Goal: Transaction & Acquisition: Book appointment/travel/reservation

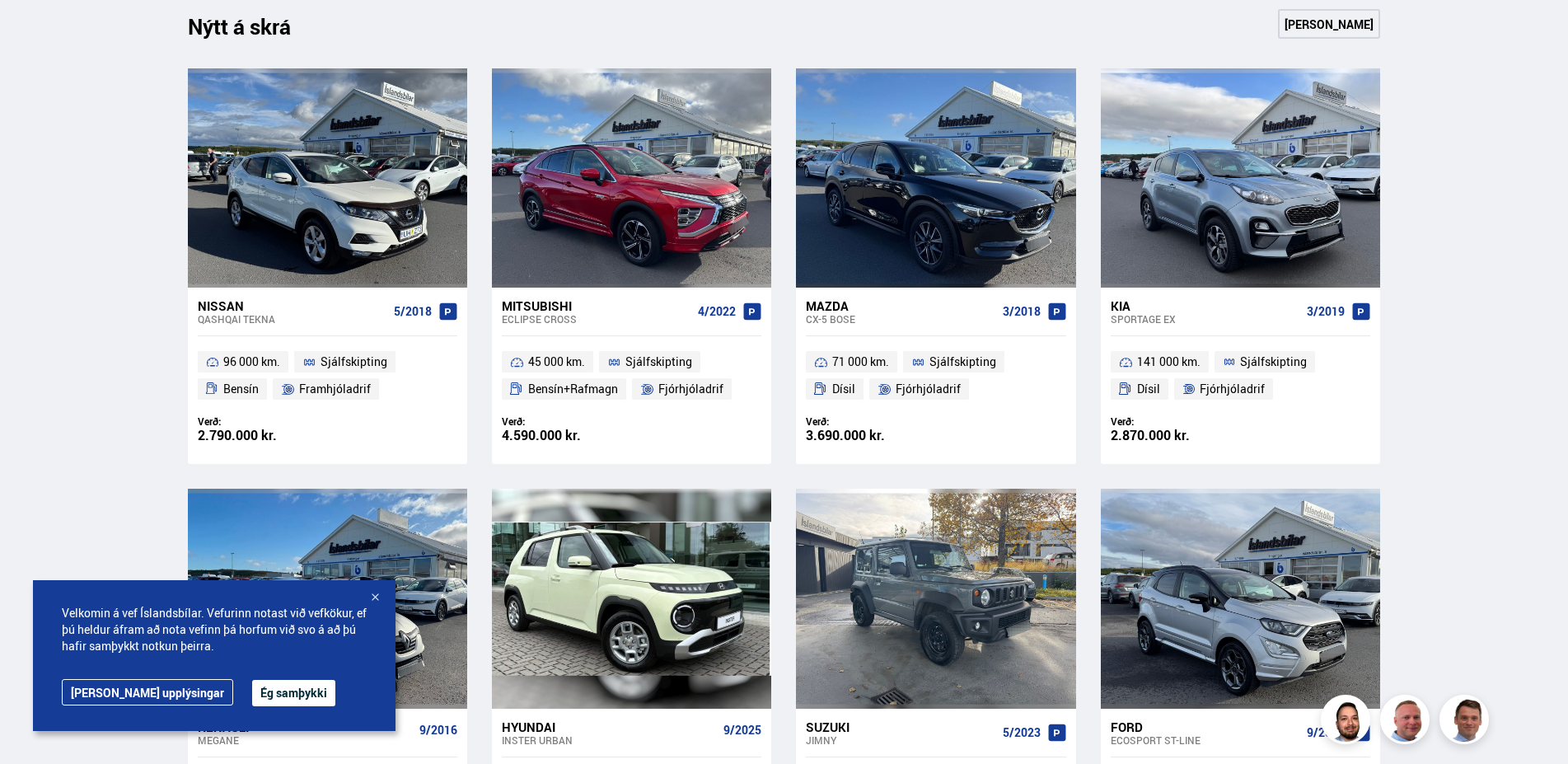
scroll to position [1093, 0]
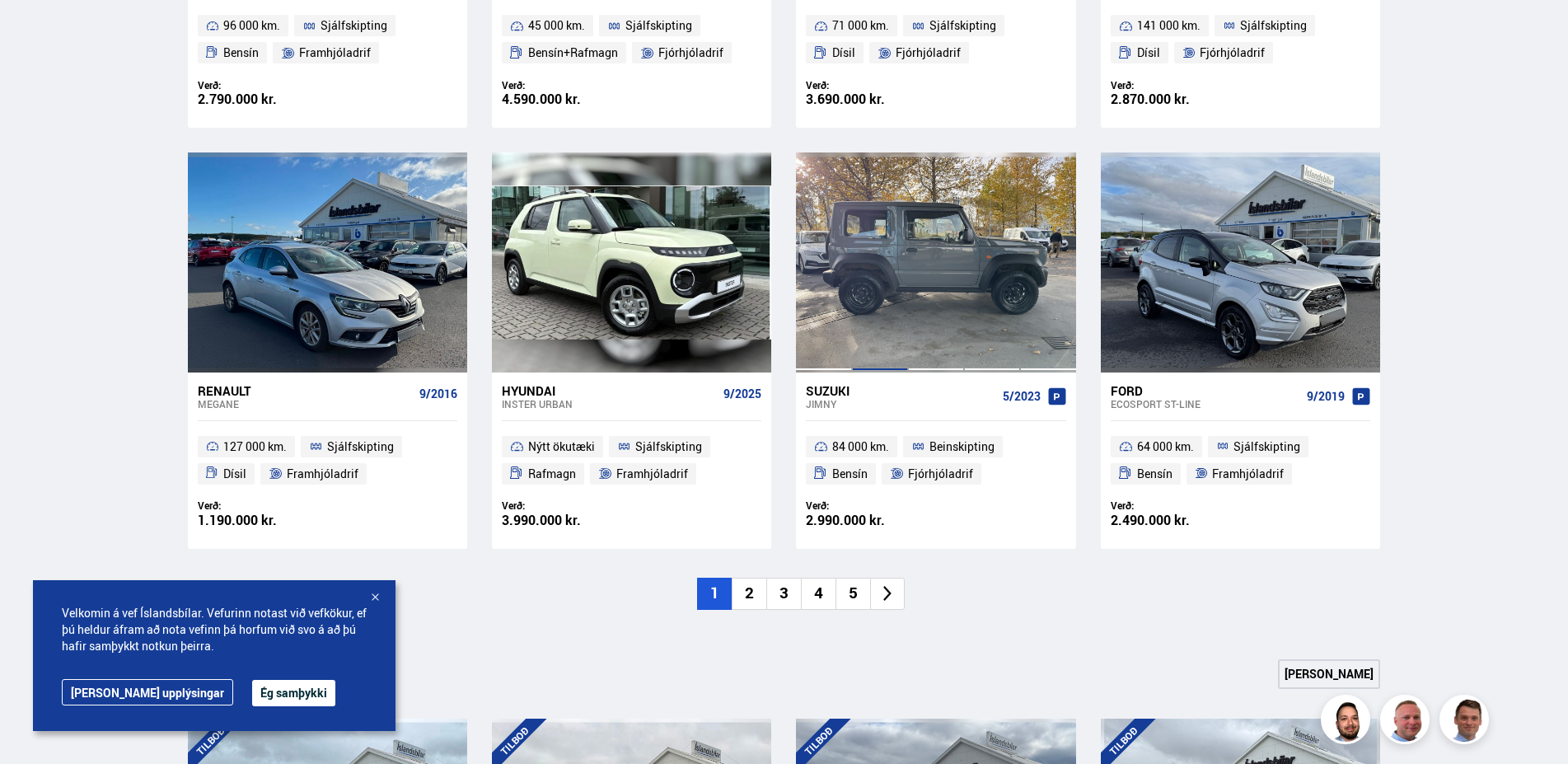
click at [852, 175] on div at bounding box center [880, 262] width 56 height 220
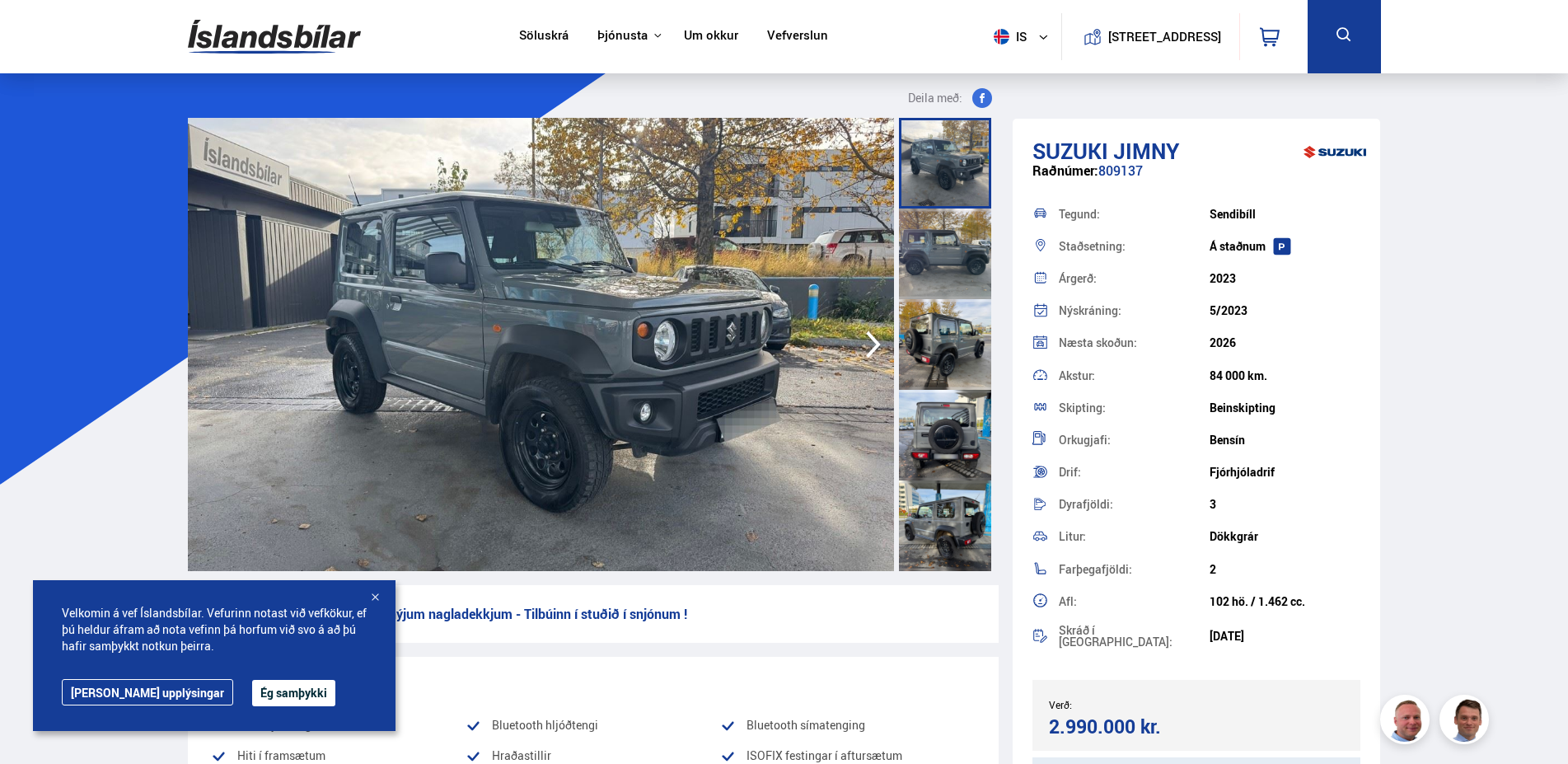
click at [802, 249] on img at bounding box center [540, 345] width 706 height 453
click at [791, 254] on img at bounding box center [540, 345] width 706 height 453
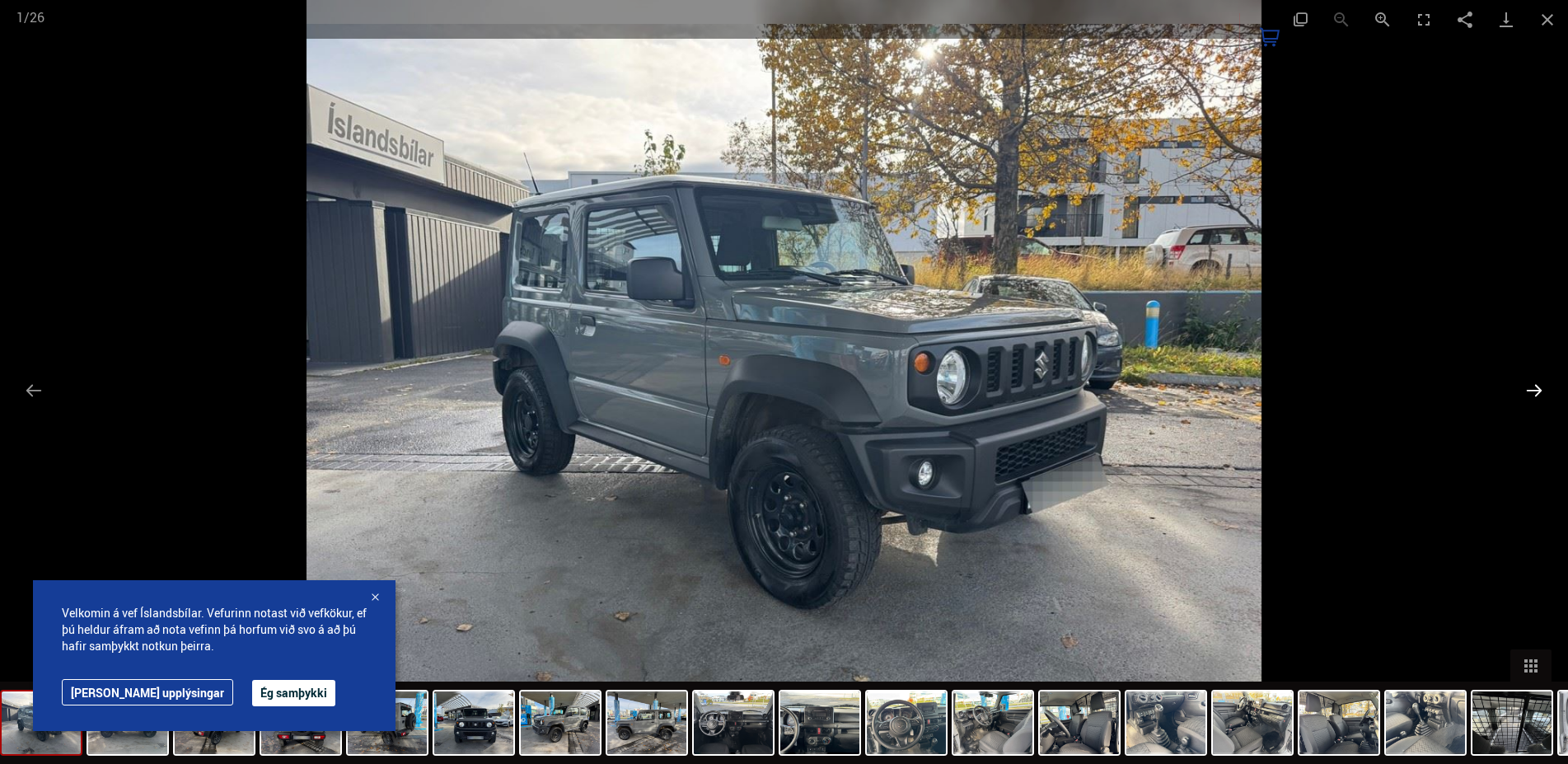
click at [1531, 389] on button "Next slide" at bounding box center [1534, 390] width 34 height 32
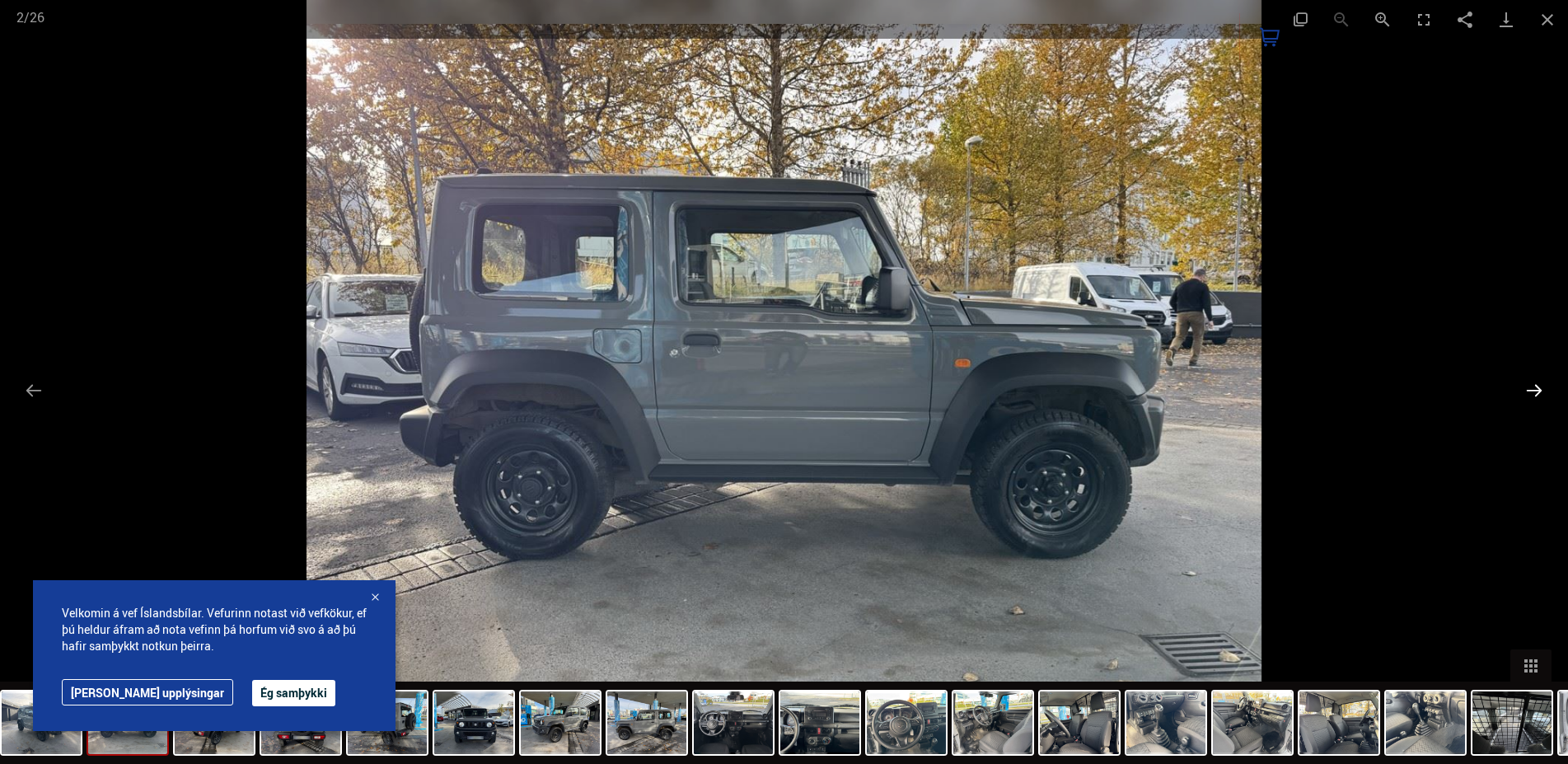
click at [1529, 388] on button "Next slide" at bounding box center [1534, 390] width 34 height 32
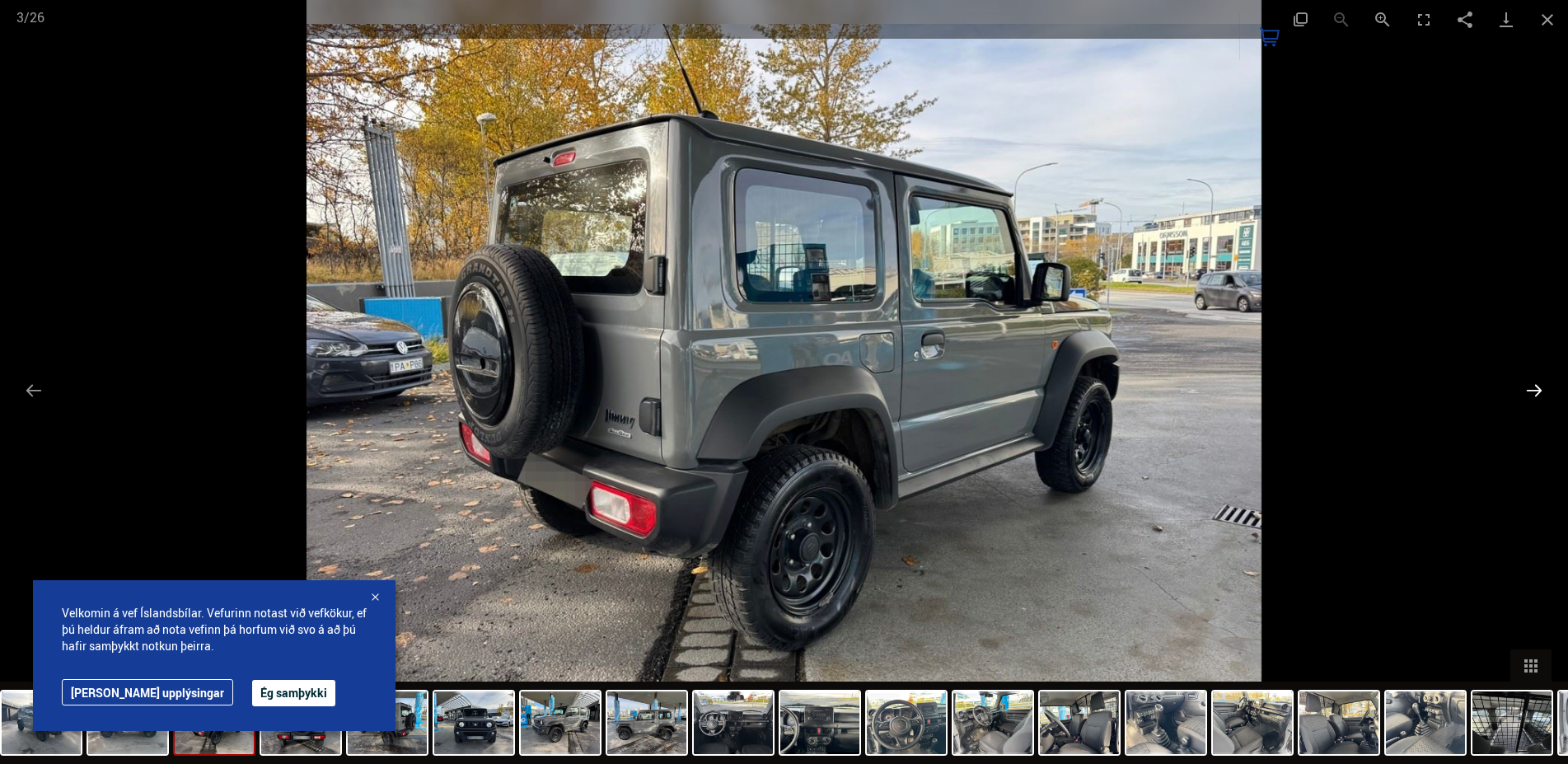
click at [1524, 392] on button "Next slide" at bounding box center [1534, 390] width 34 height 32
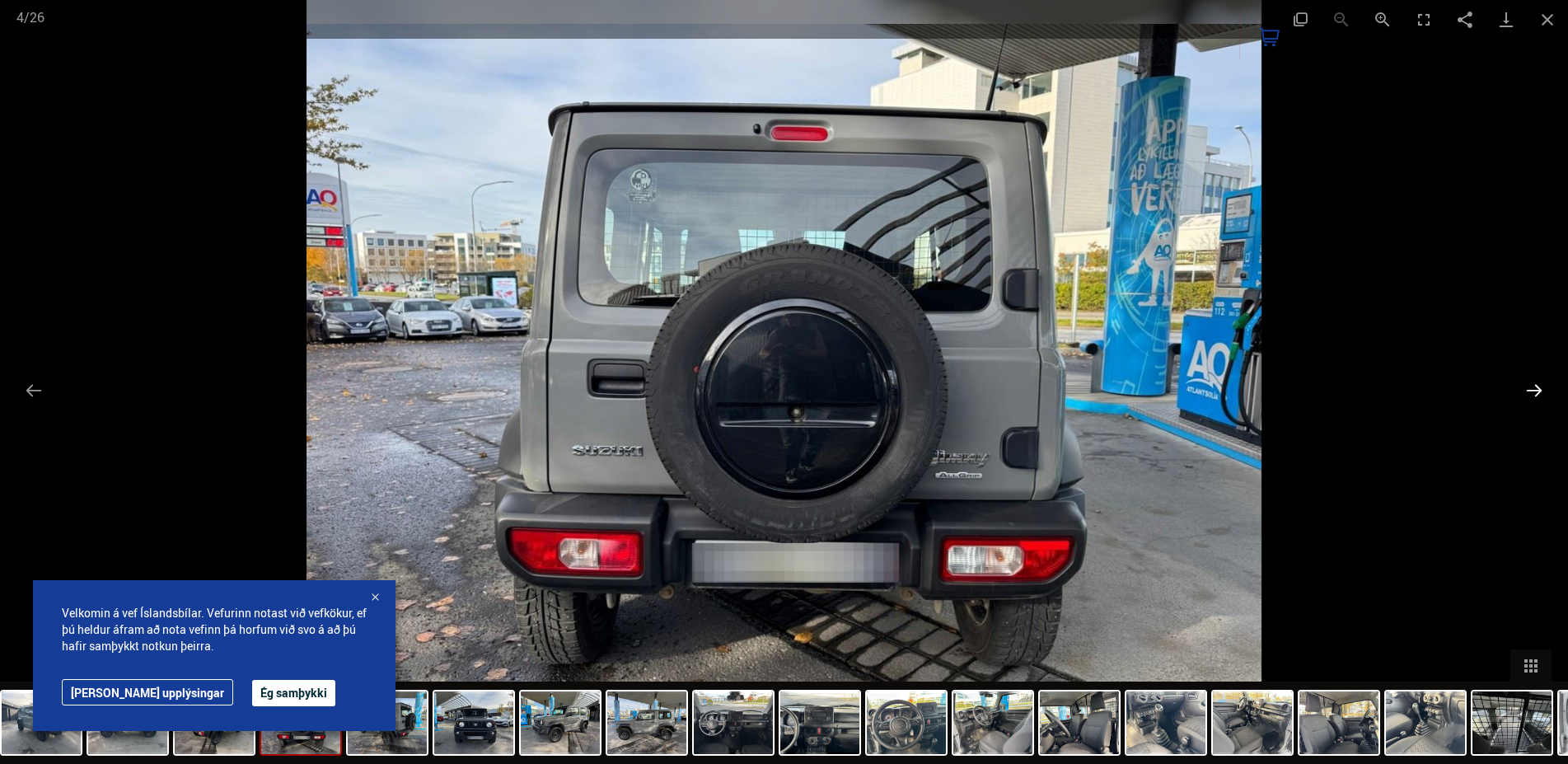
click at [1525, 393] on button "Next slide" at bounding box center [1534, 390] width 34 height 32
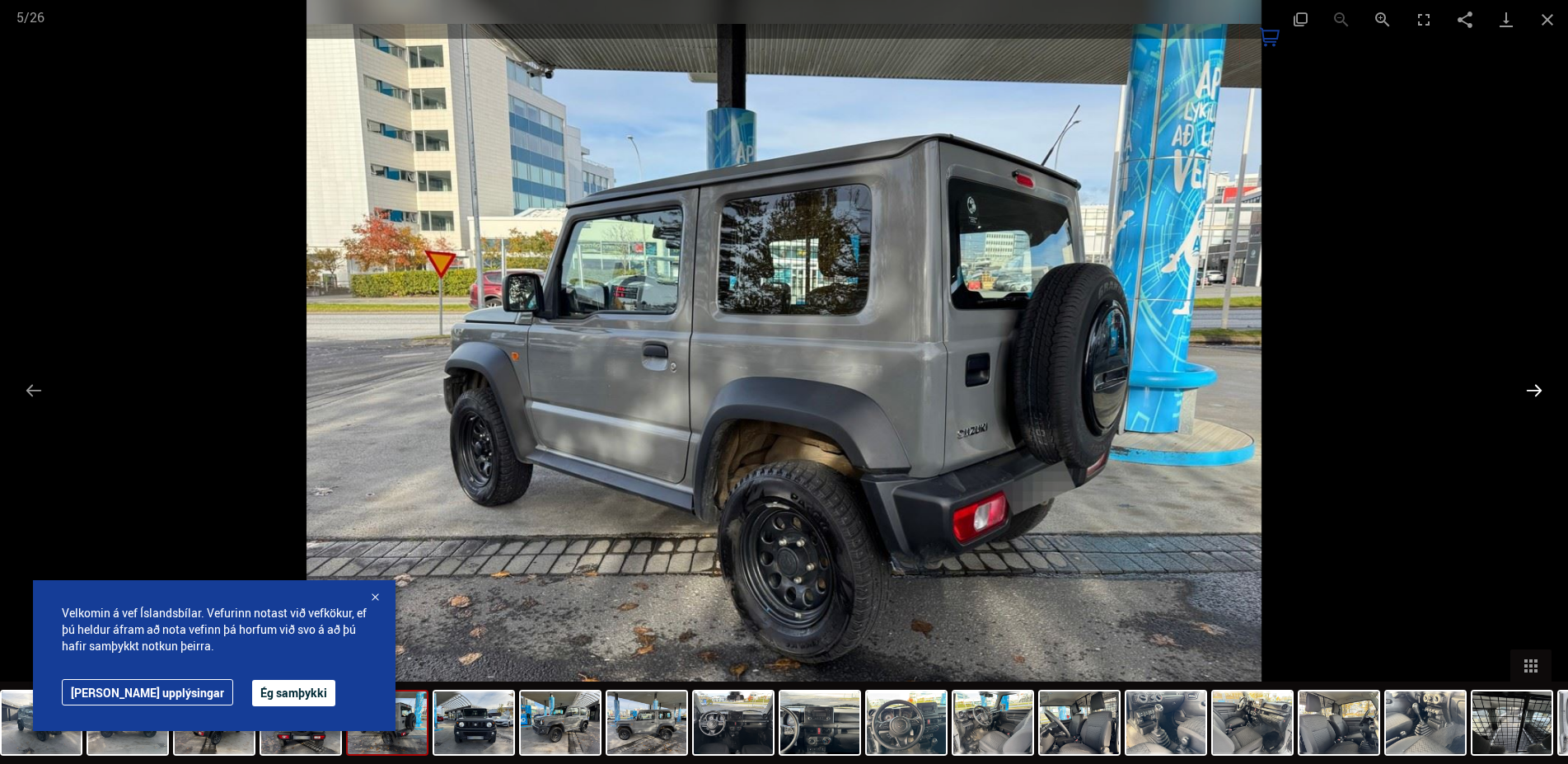
click at [1525, 391] on button "Next slide" at bounding box center [1534, 390] width 34 height 32
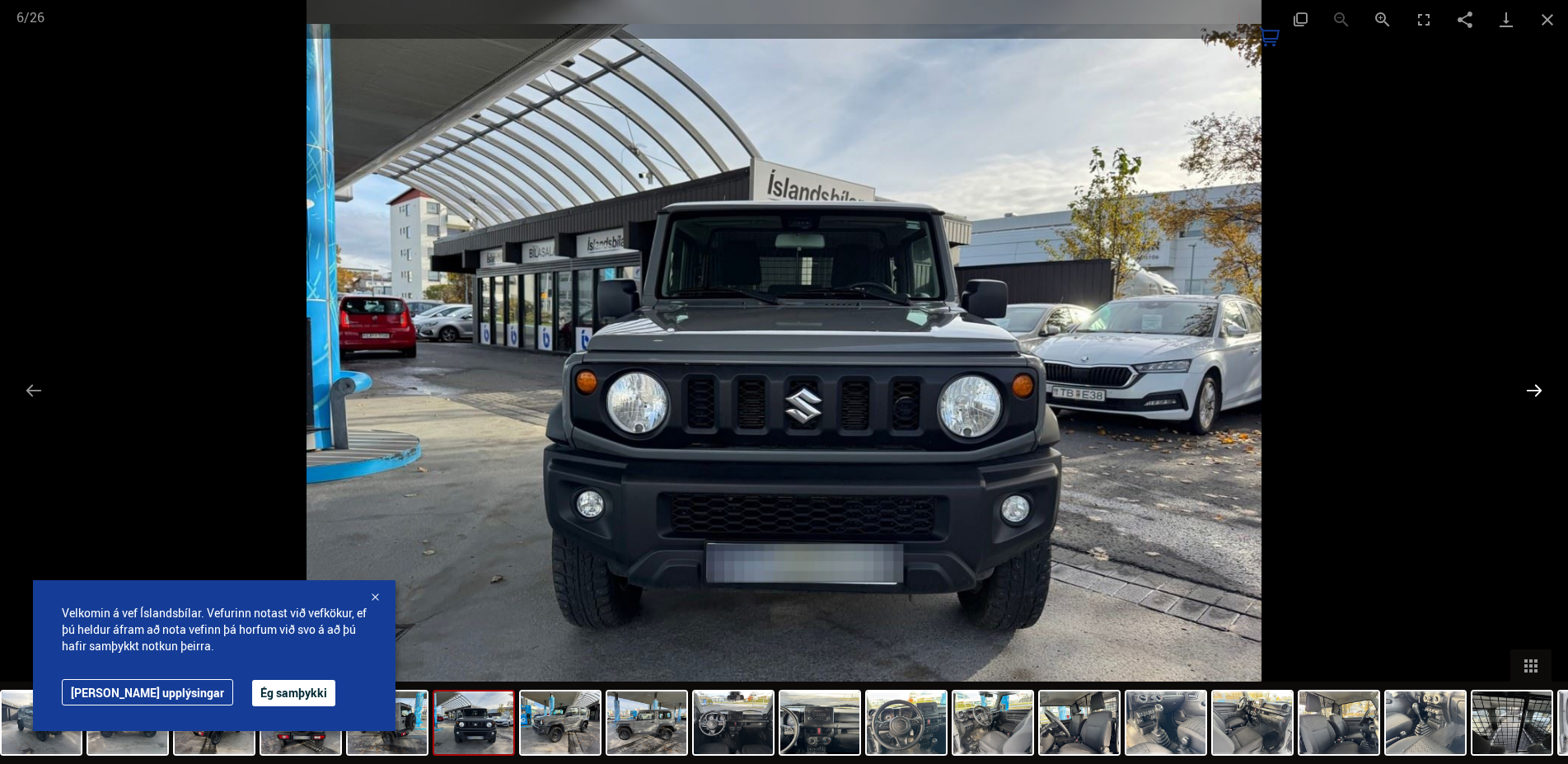
click at [1525, 394] on button "Next slide" at bounding box center [1534, 390] width 34 height 32
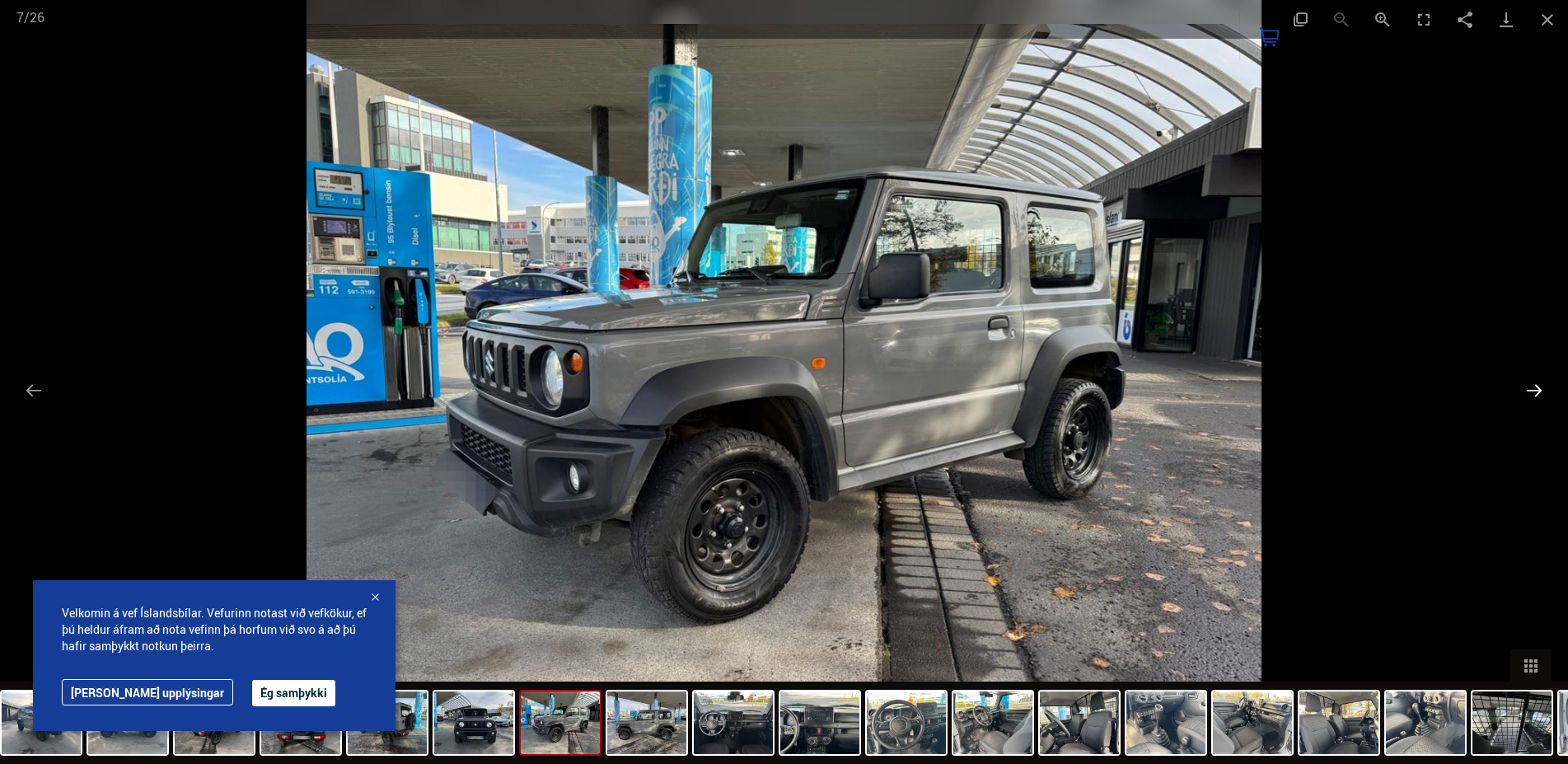
click at [1537, 392] on button "Next slide" at bounding box center [1534, 390] width 34 height 32
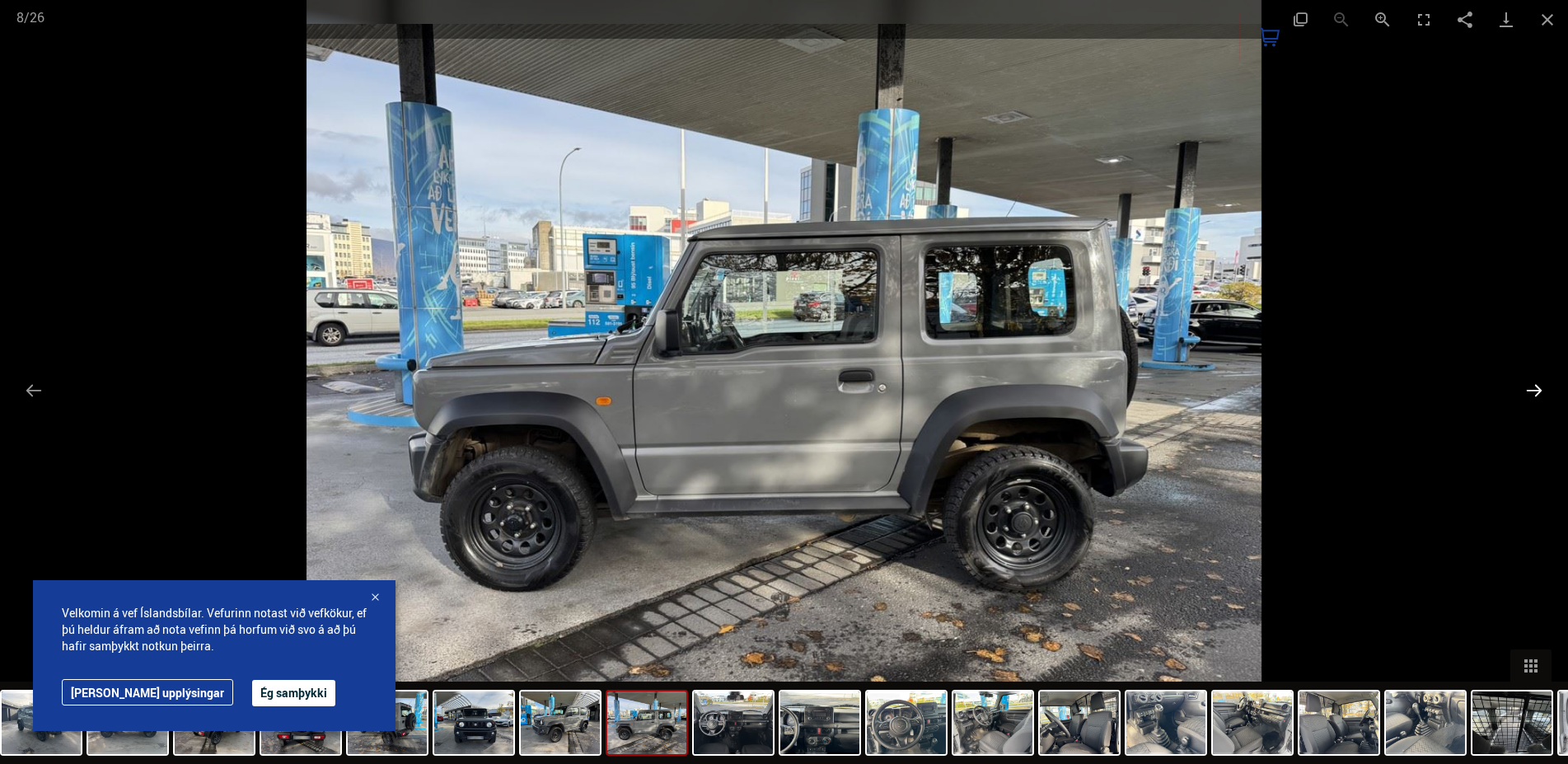
click at [1540, 392] on button "Next slide" at bounding box center [1534, 390] width 34 height 32
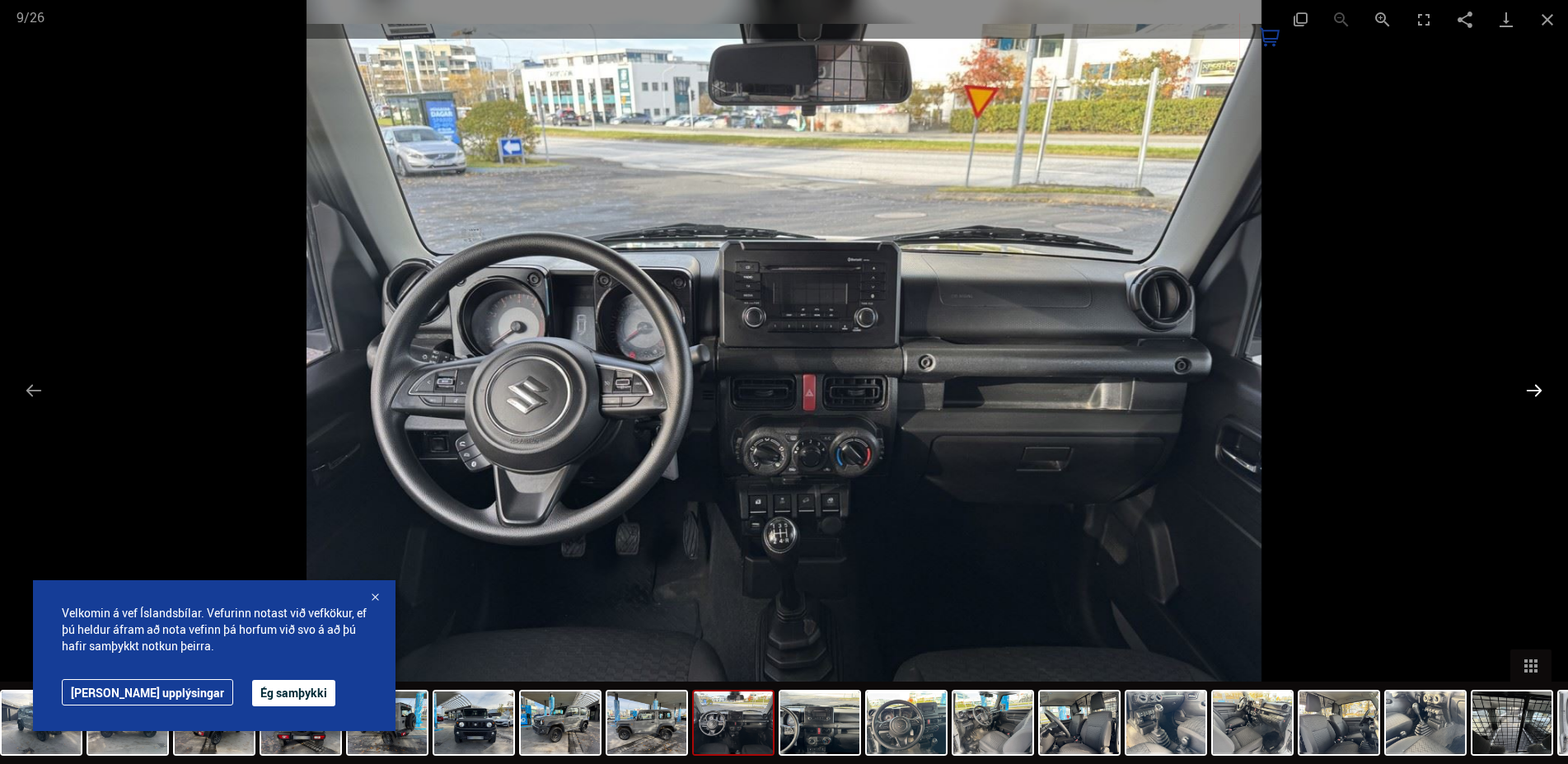
click at [1542, 390] on button "Next slide" at bounding box center [1534, 390] width 34 height 32
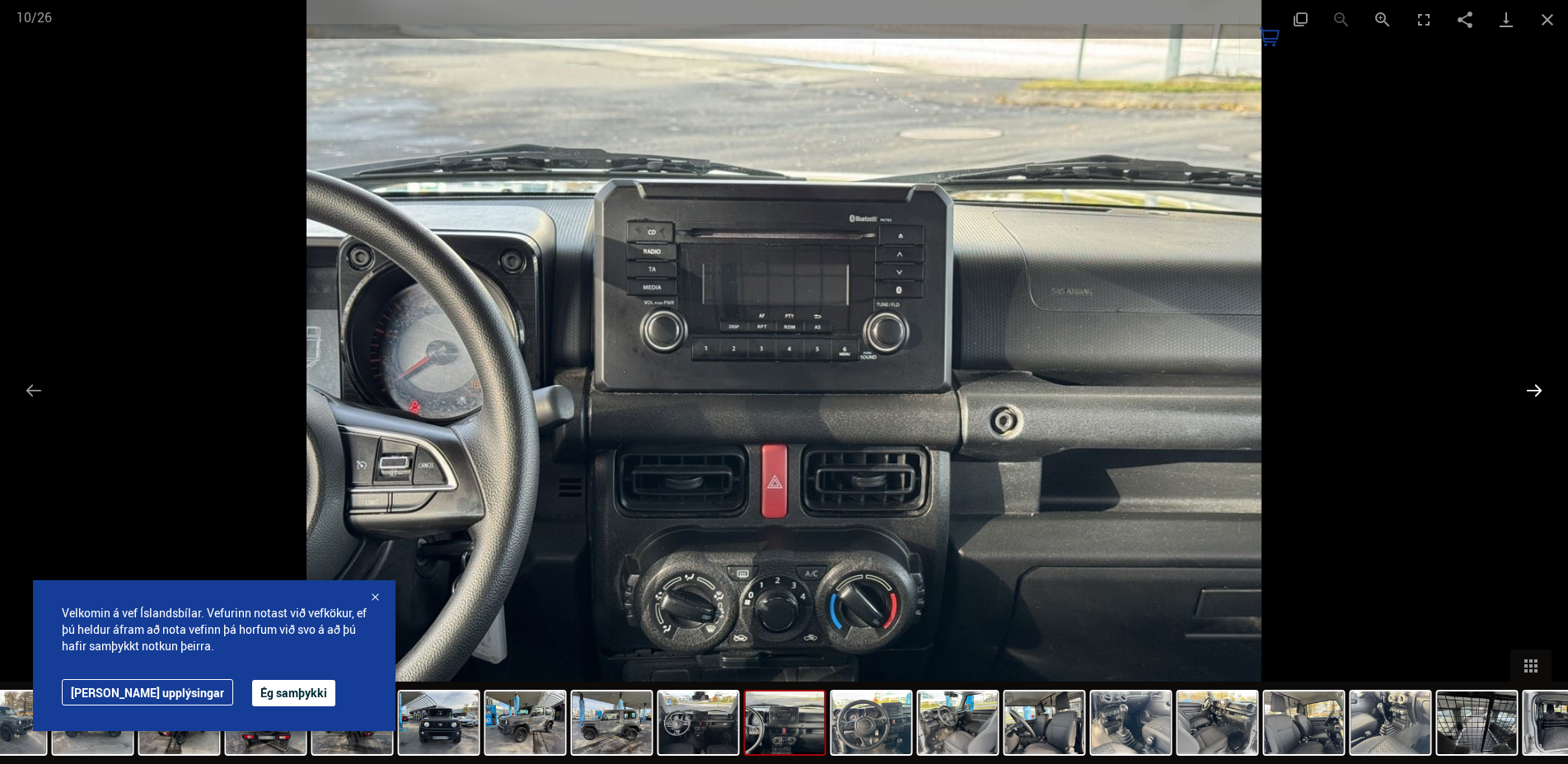
click at [1542, 390] on button "Next slide" at bounding box center [1534, 390] width 34 height 32
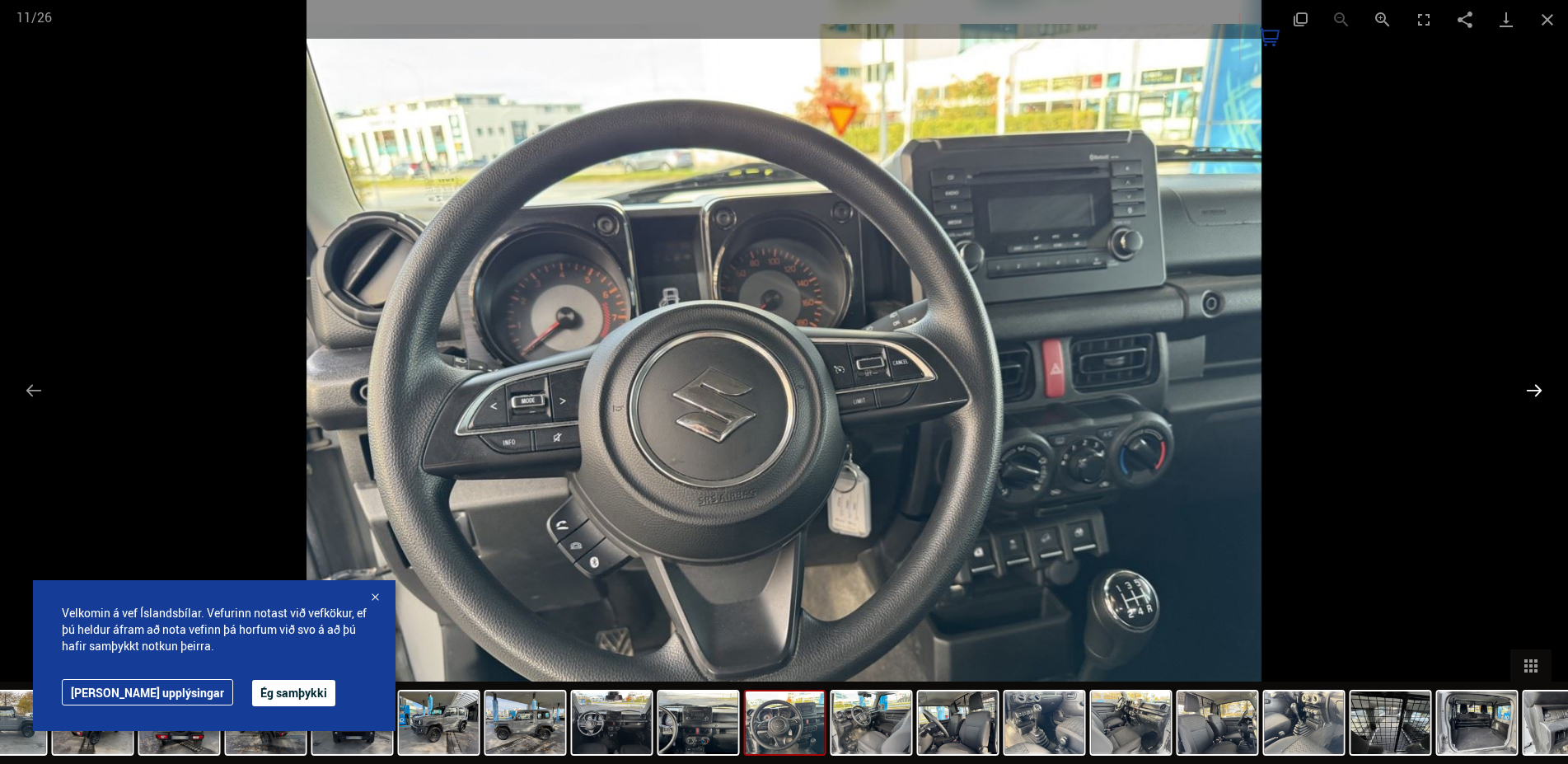
click at [1541, 390] on button "Next slide" at bounding box center [1534, 390] width 34 height 32
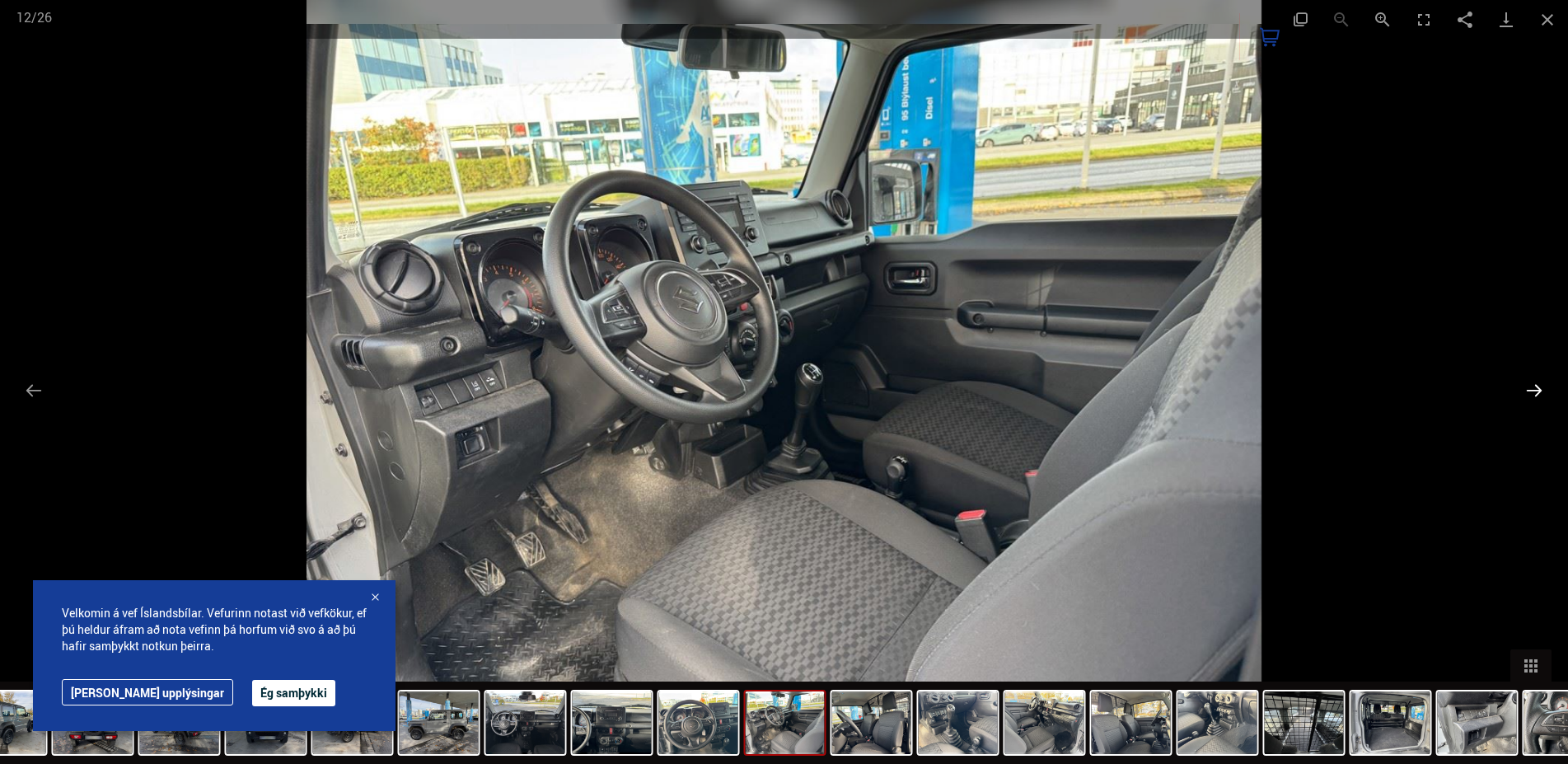
click at [1542, 390] on button "Next slide" at bounding box center [1534, 390] width 34 height 32
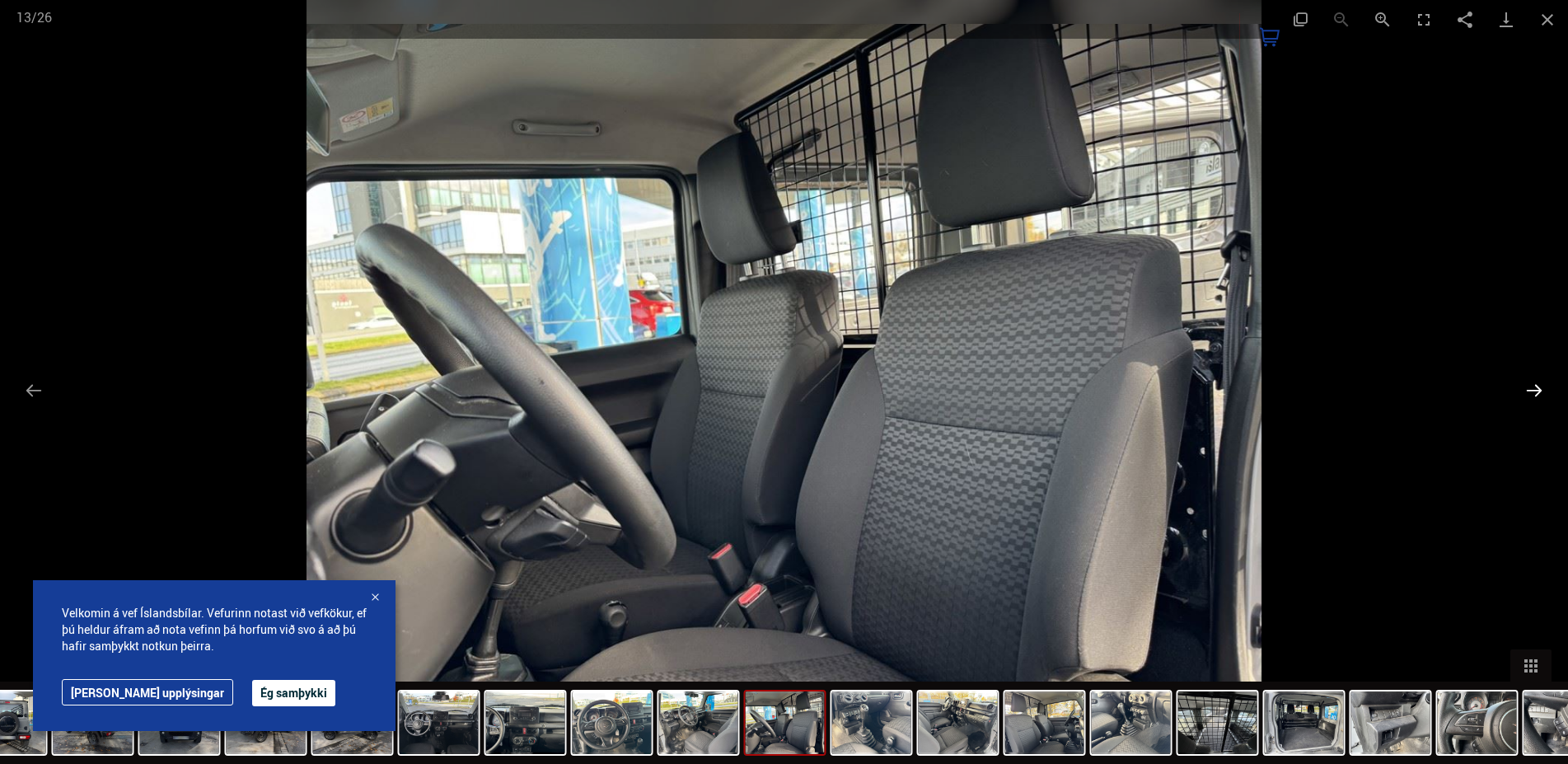
click at [1542, 390] on button "Next slide" at bounding box center [1534, 390] width 34 height 32
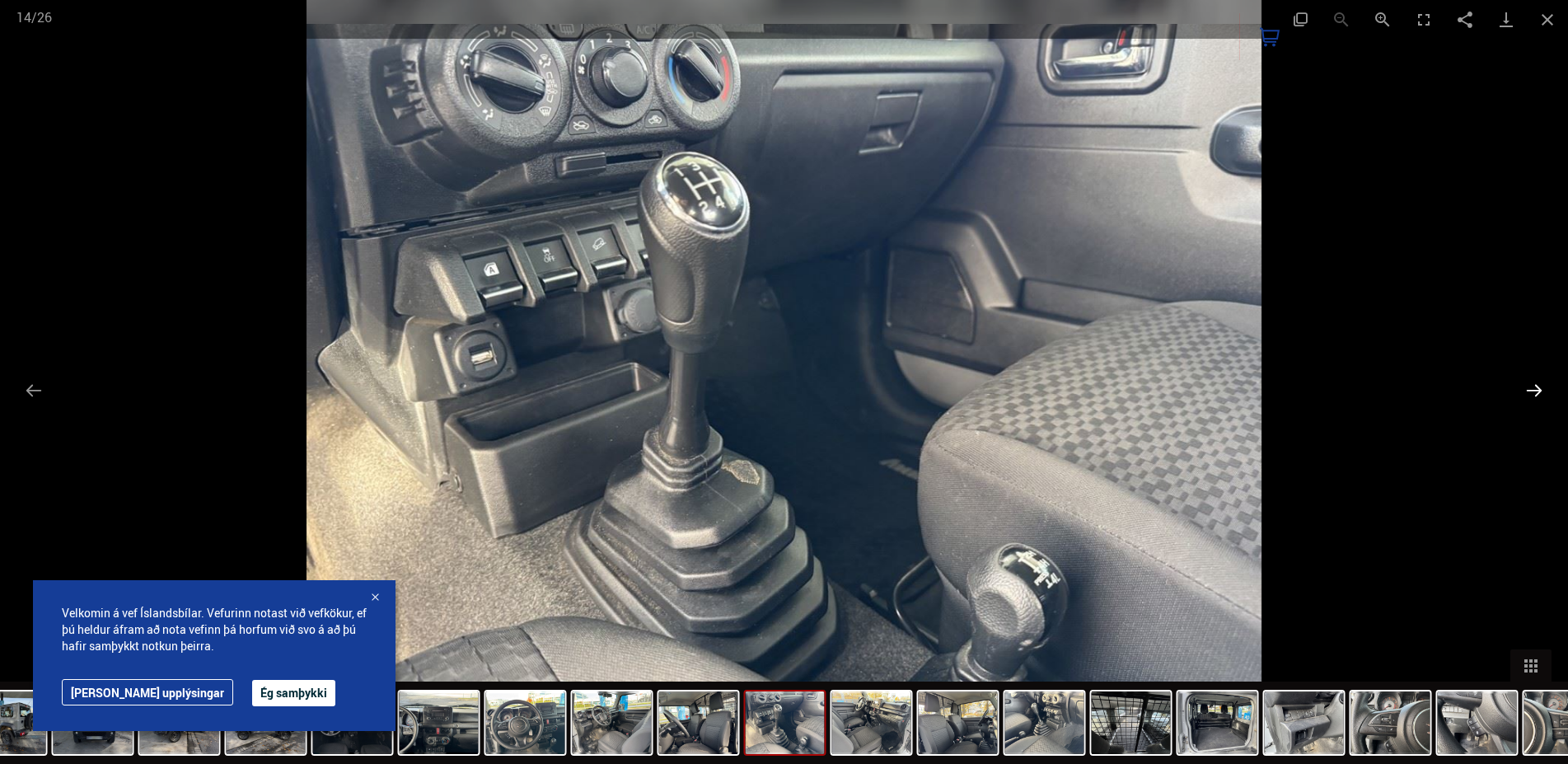
click at [1543, 391] on button "Next slide" at bounding box center [1534, 390] width 34 height 32
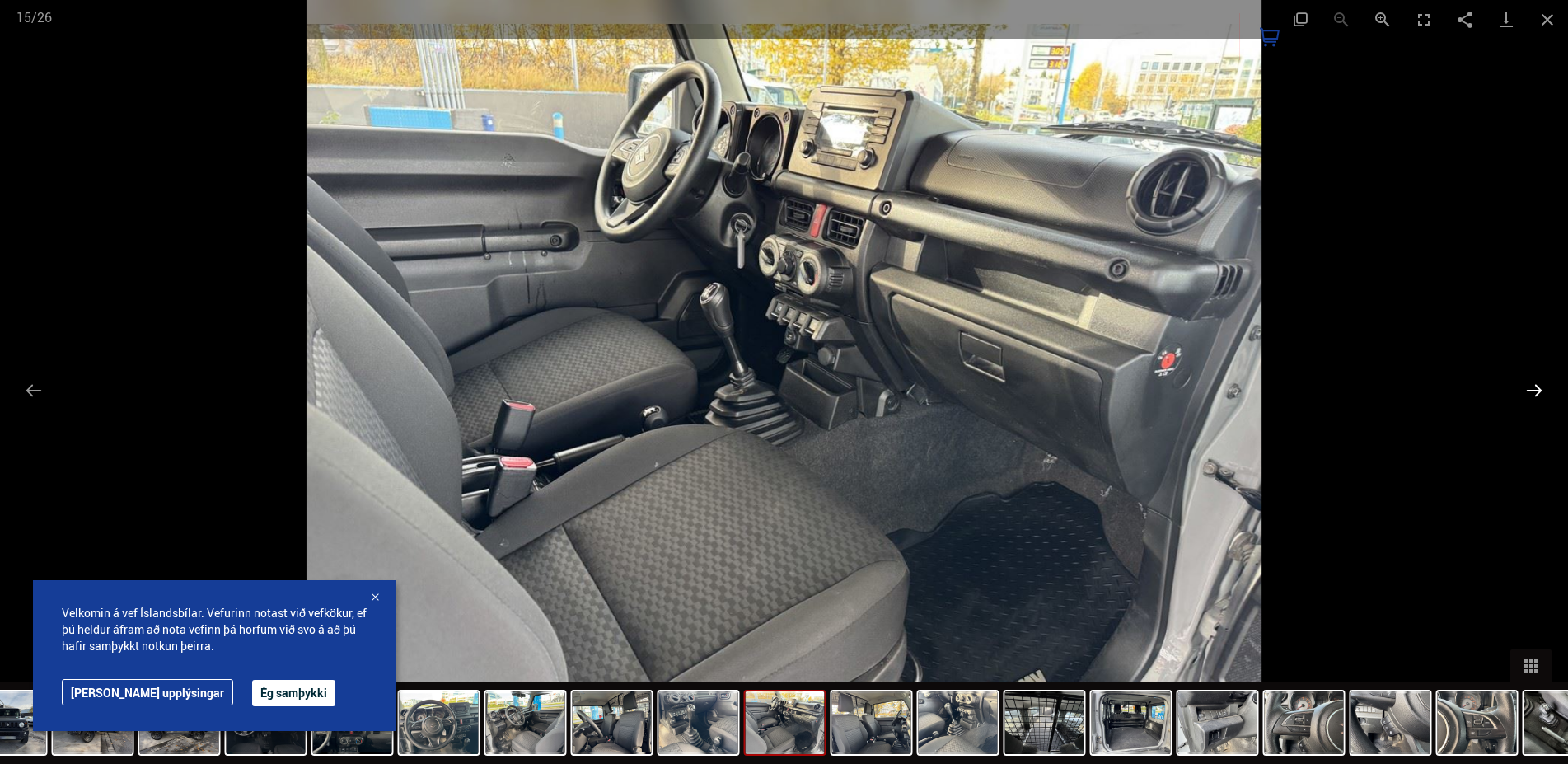
click at [1542, 392] on button "Next slide" at bounding box center [1534, 390] width 34 height 32
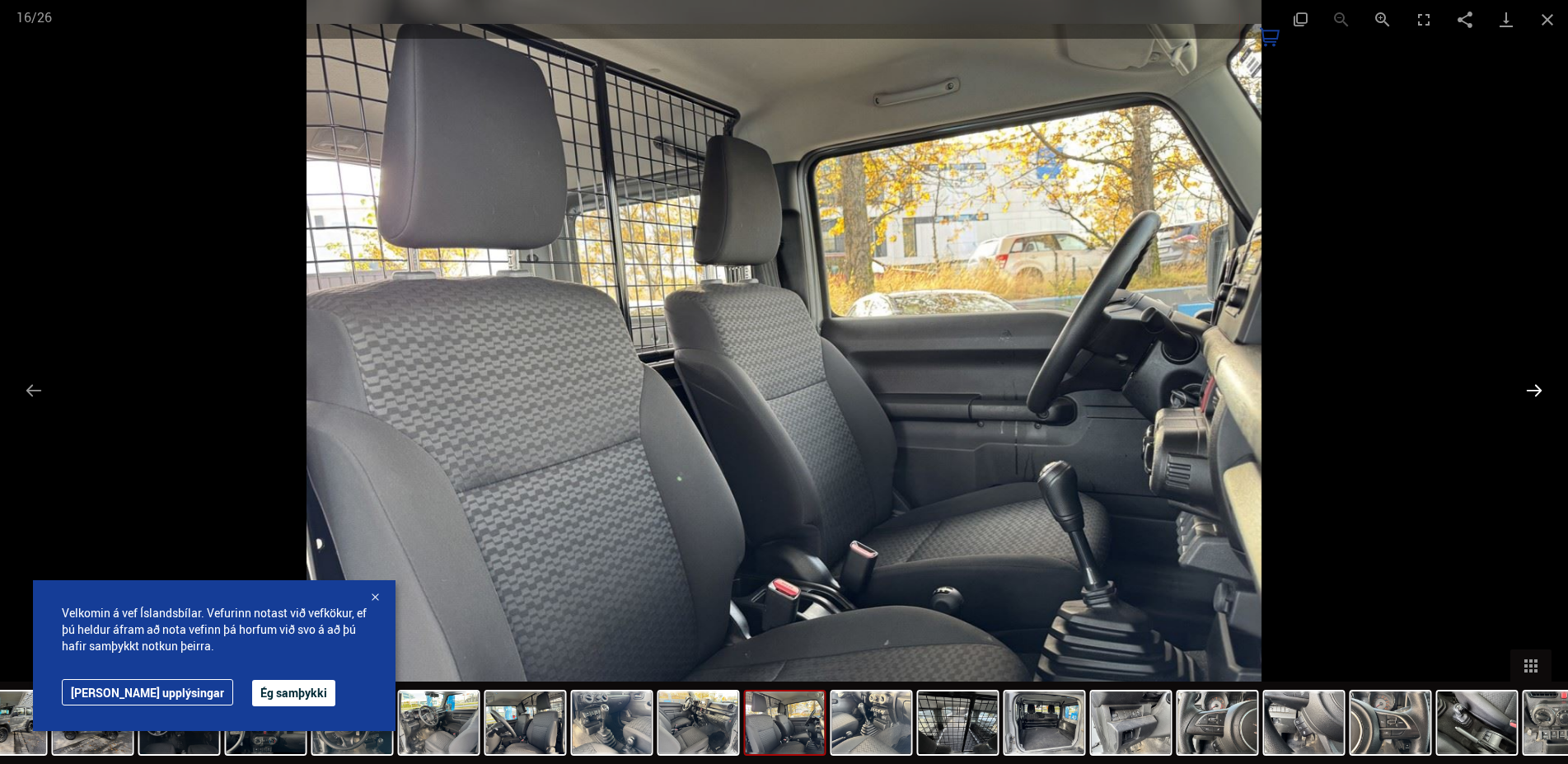
click at [1542, 392] on button "Next slide" at bounding box center [1534, 390] width 34 height 32
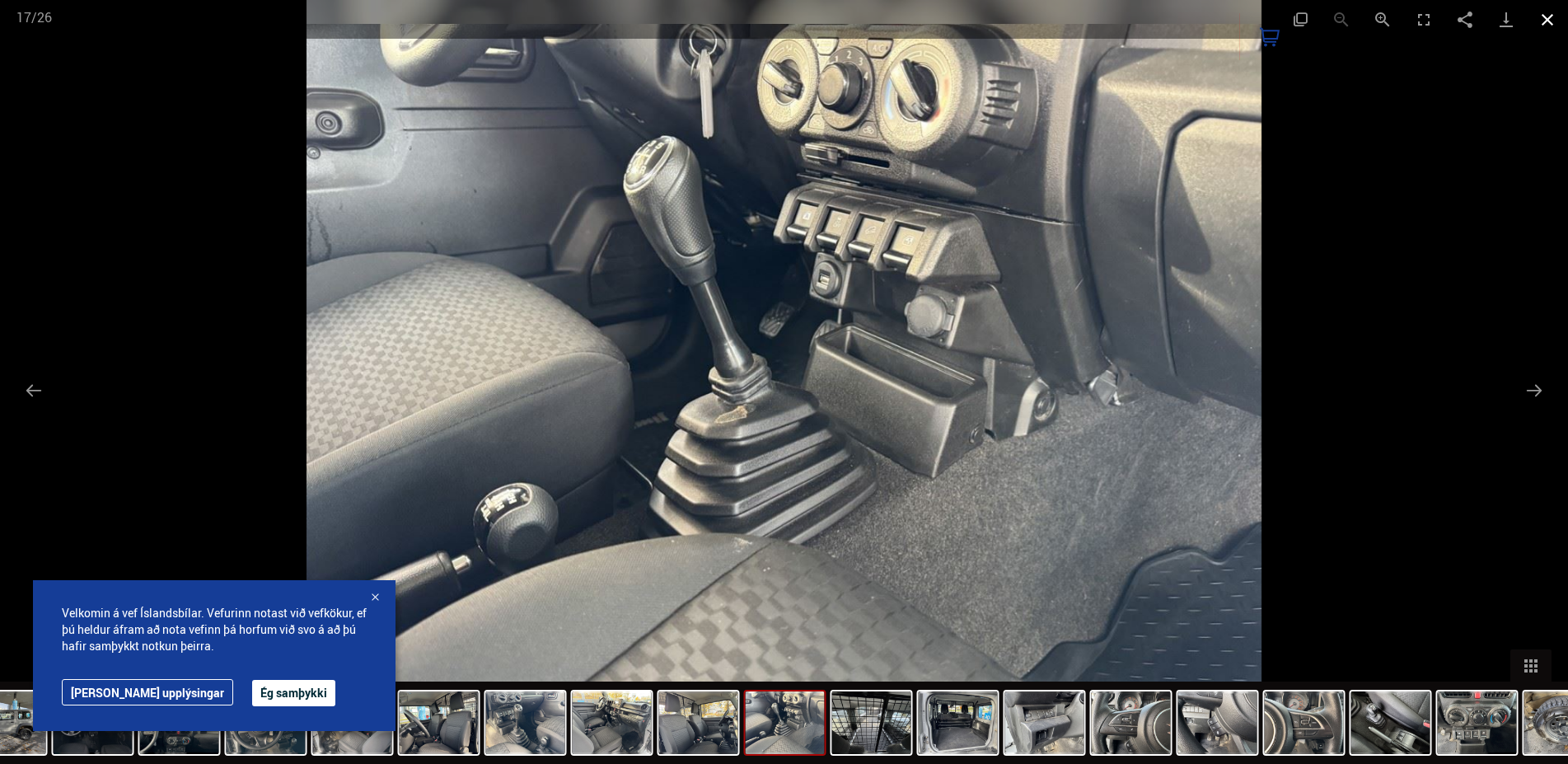
click at [1541, 19] on button "Close gallery" at bounding box center [1547, 19] width 41 height 38
